Goal: Transaction & Acquisition: Purchase product/service

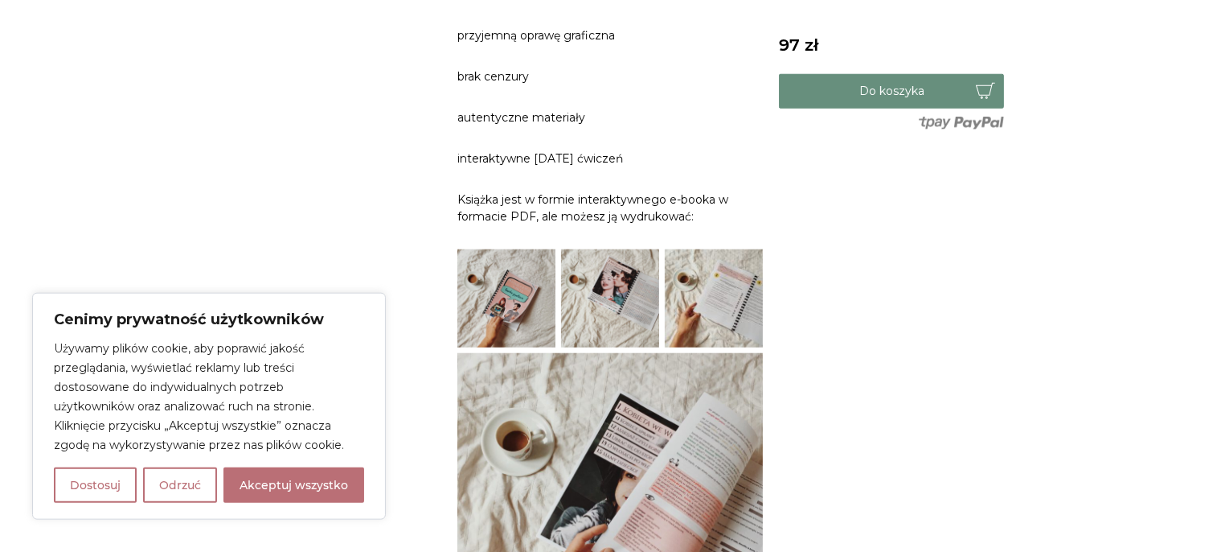
scroll to position [1045, 0]
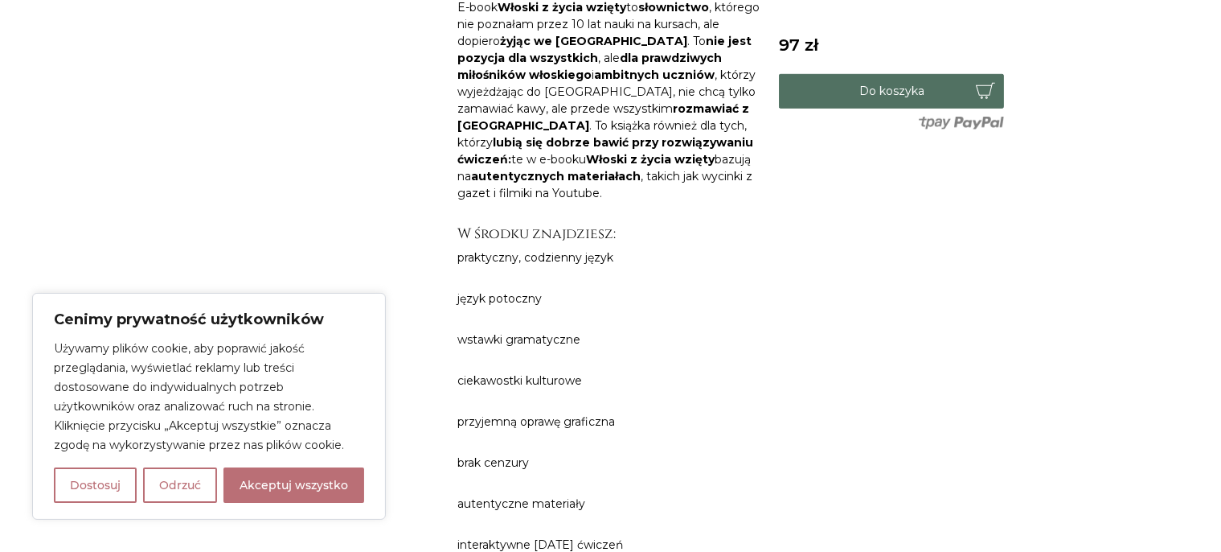
click at [897, 97] on button "Do koszyka" at bounding box center [891, 91] width 225 height 35
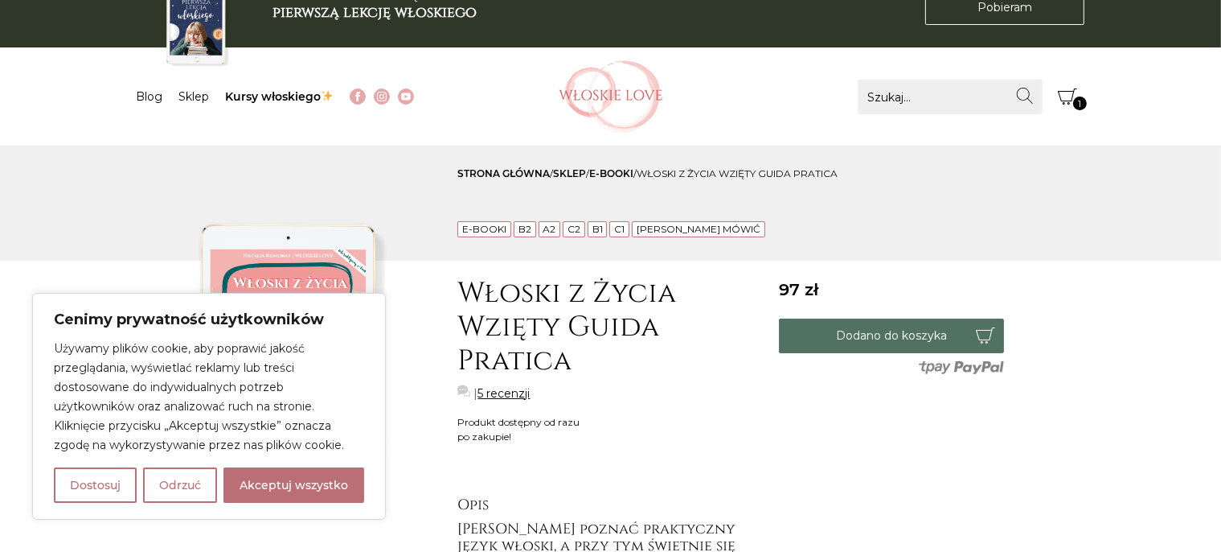
scroll to position [0, 0]
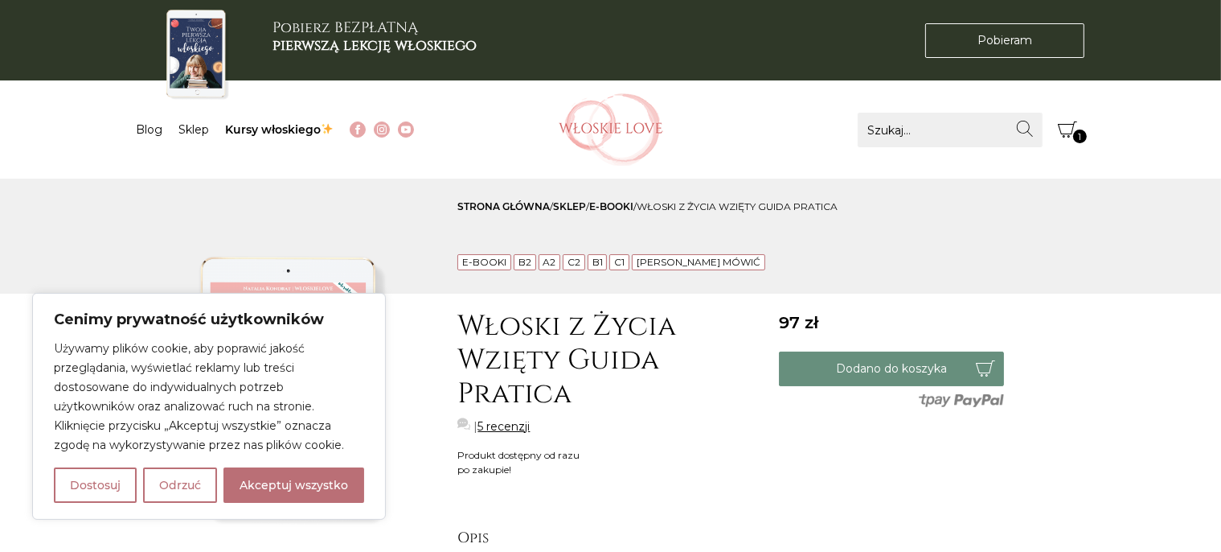
click at [1075, 138] on span "1" at bounding box center [1080, 136] width 14 height 14
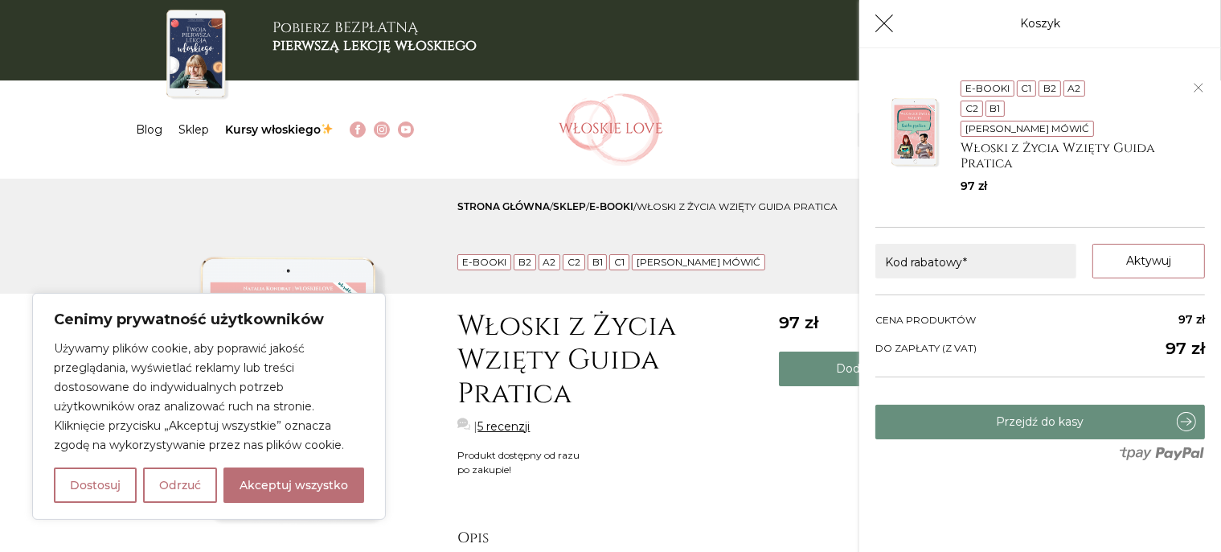
click at [494, 423] on link "5 recenzji" at bounding box center [504, 426] width 52 height 17
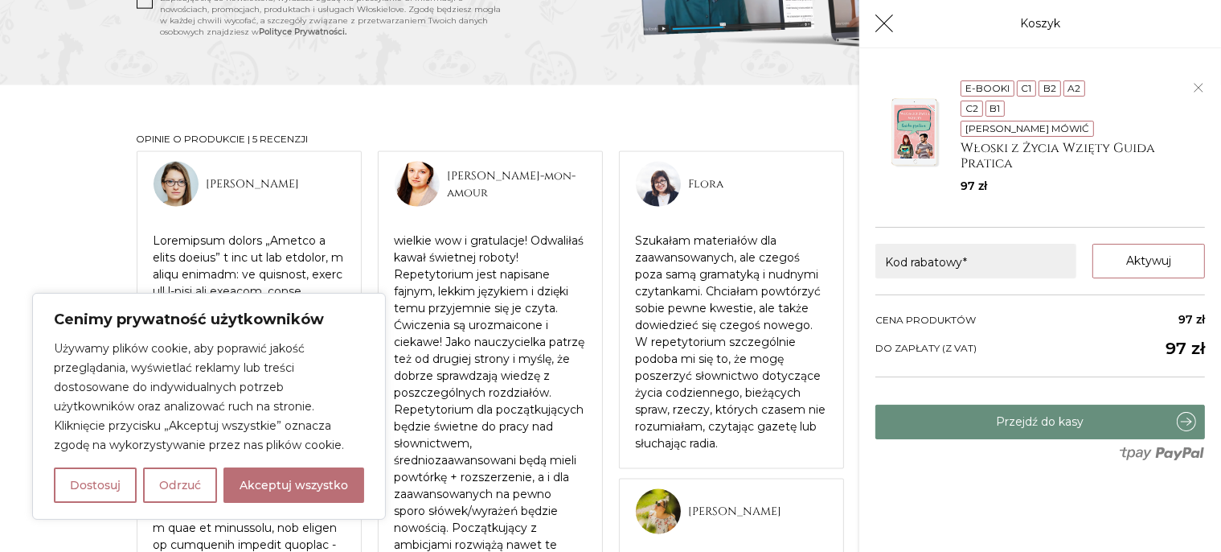
scroll to position [2296, 0]
click at [882, 26] on icon "Koszyk" at bounding box center [884, 23] width 19 height 19
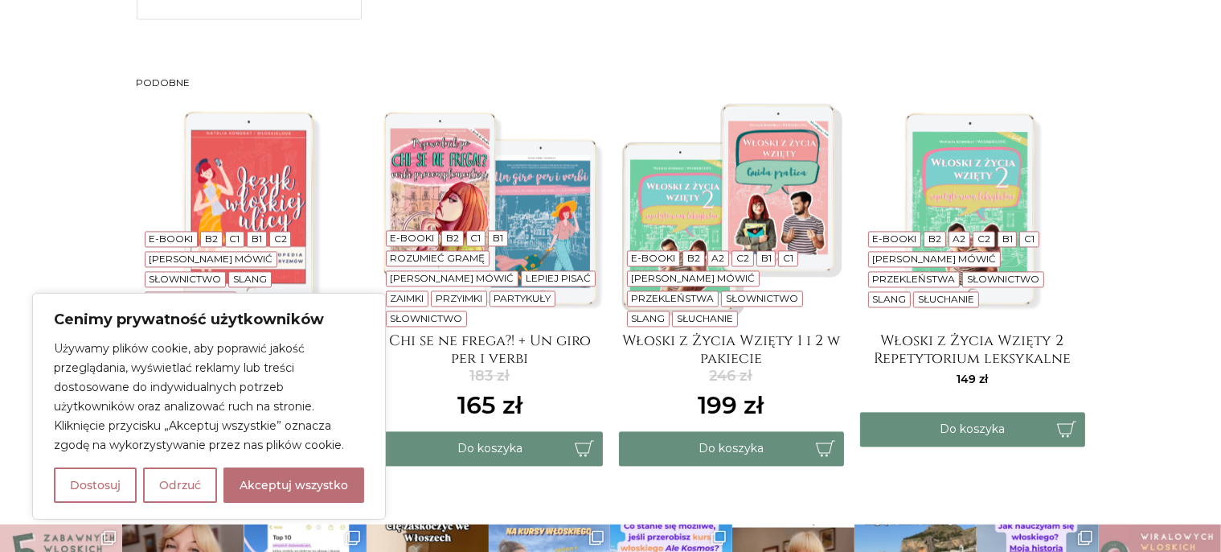
scroll to position [3211, 0]
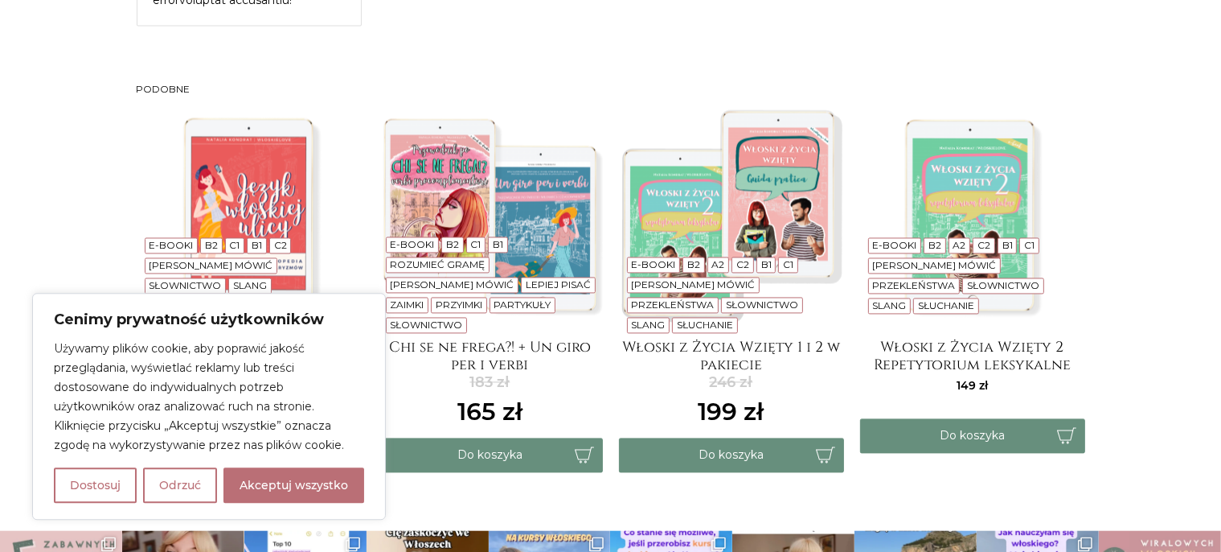
click at [759, 236] on img at bounding box center [731, 213] width 225 height 225
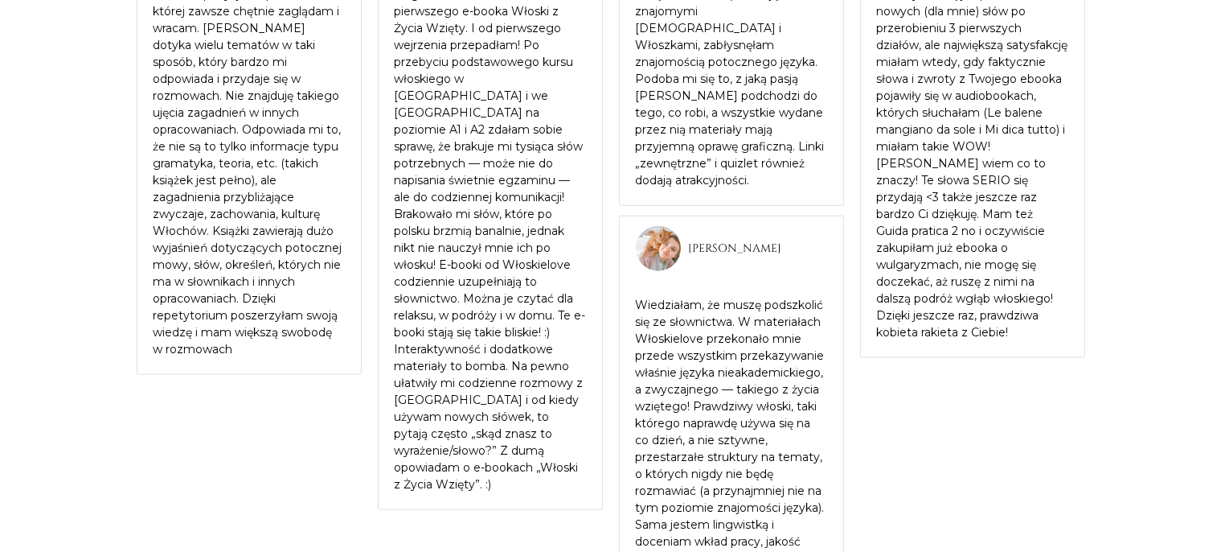
scroll to position [2091, 0]
